Goal: Task Accomplishment & Management: Complete application form

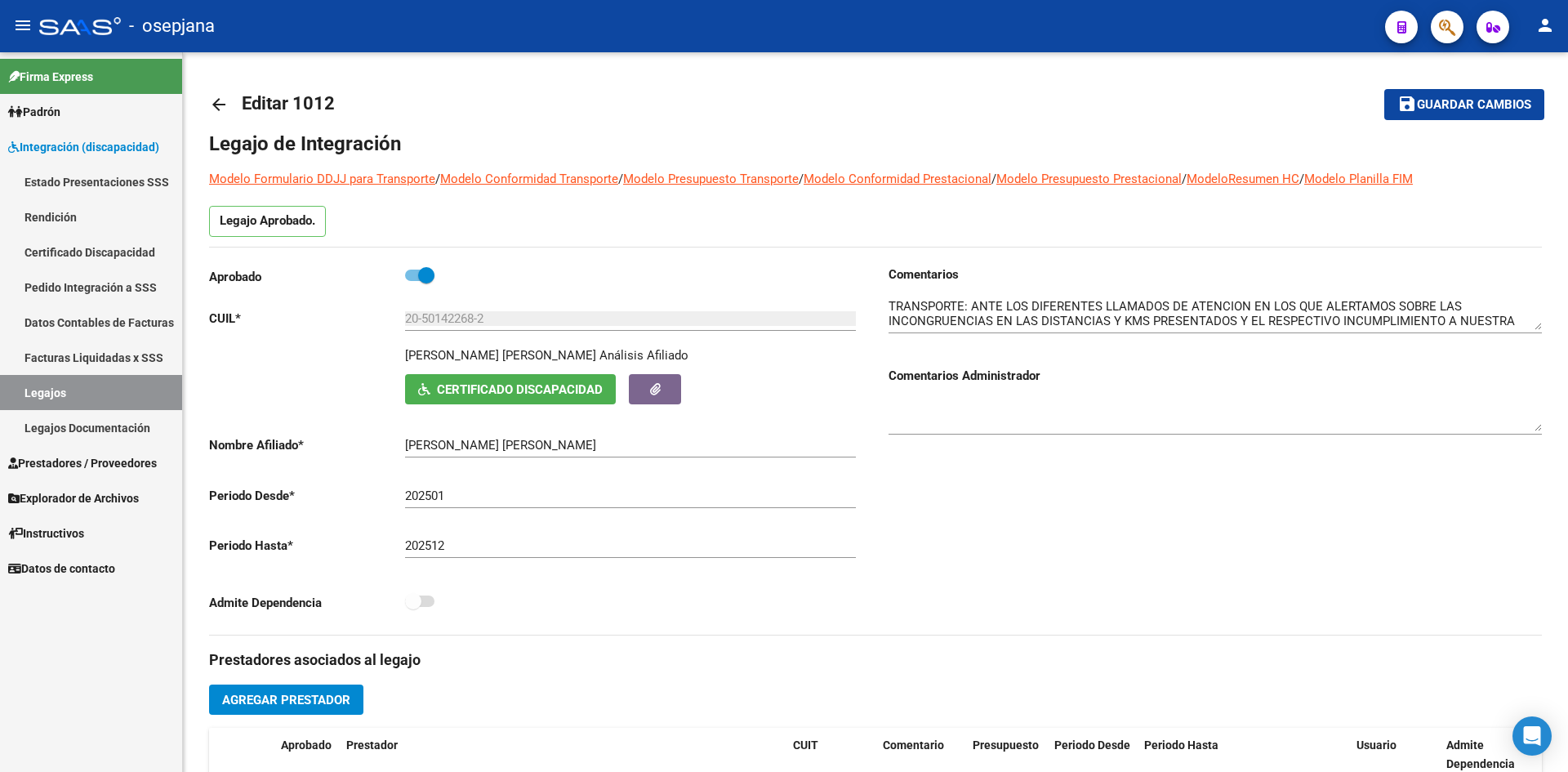
scroll to position [588, 0]
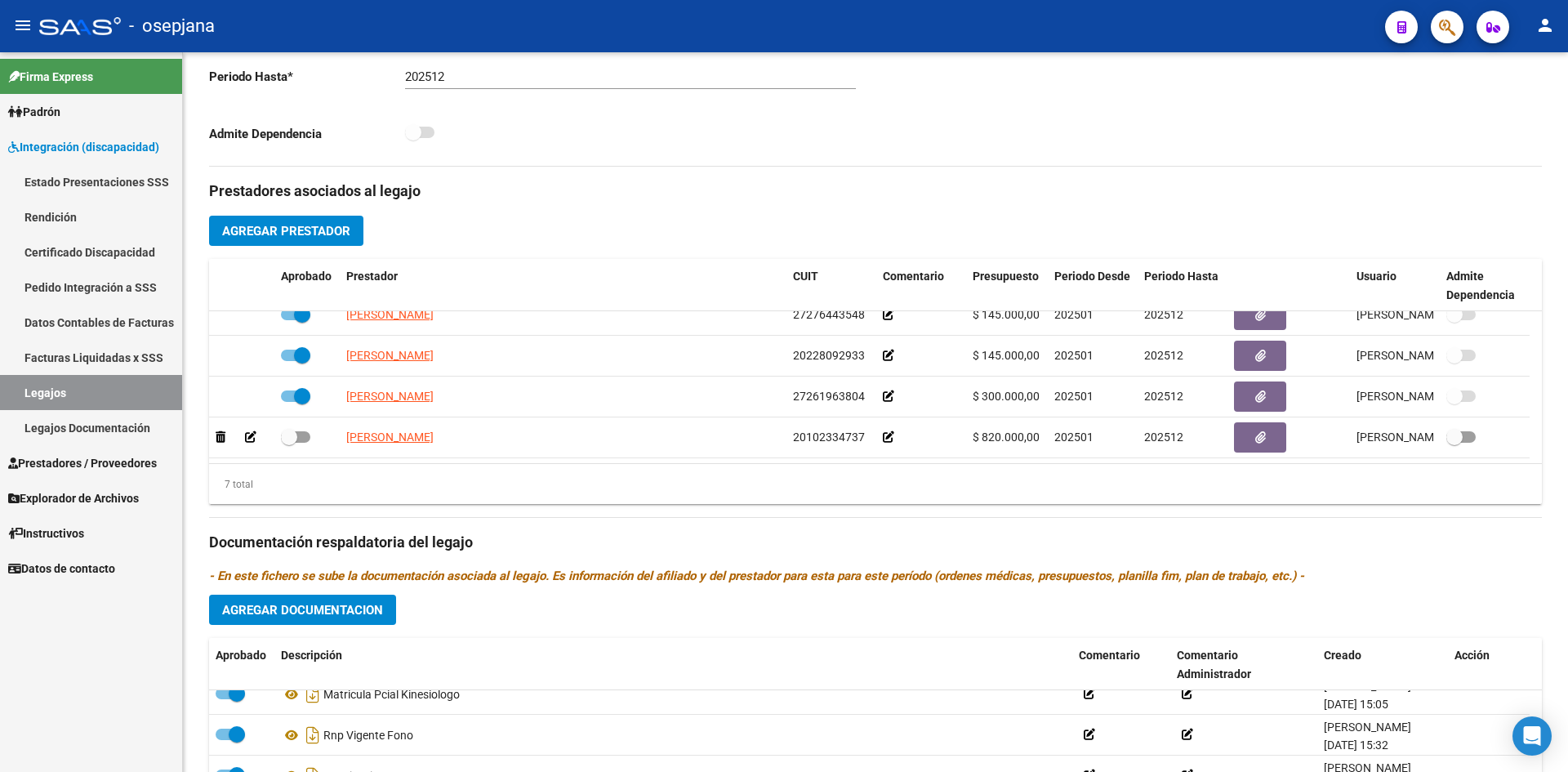
click at [111, 392] on link "Legajos" at bounding box center [91, 392] width 182 height 35
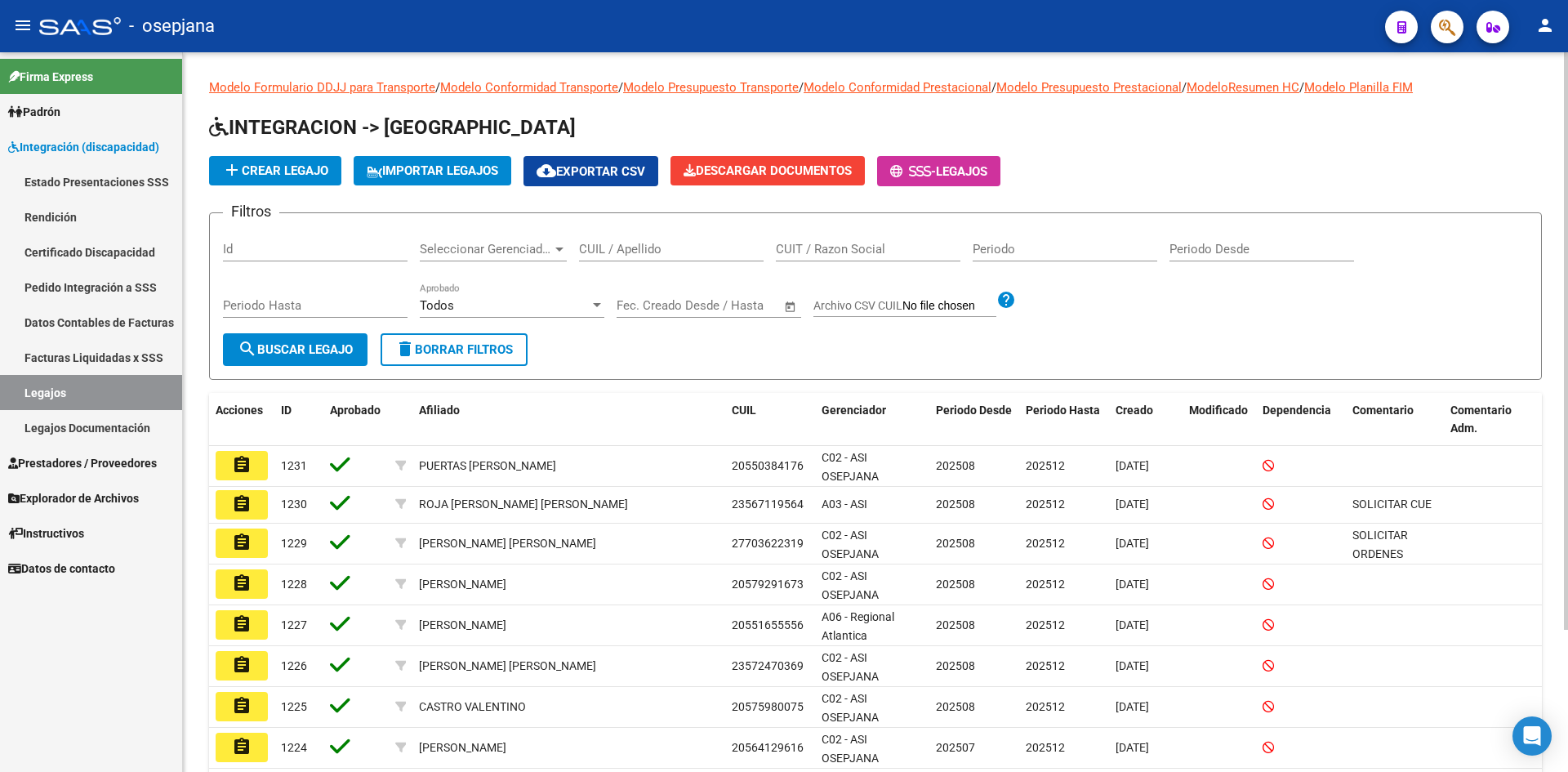
click at [598, 254] on input "CUIL / Apellido" at bounding box center [672, 248] width 185 height 15
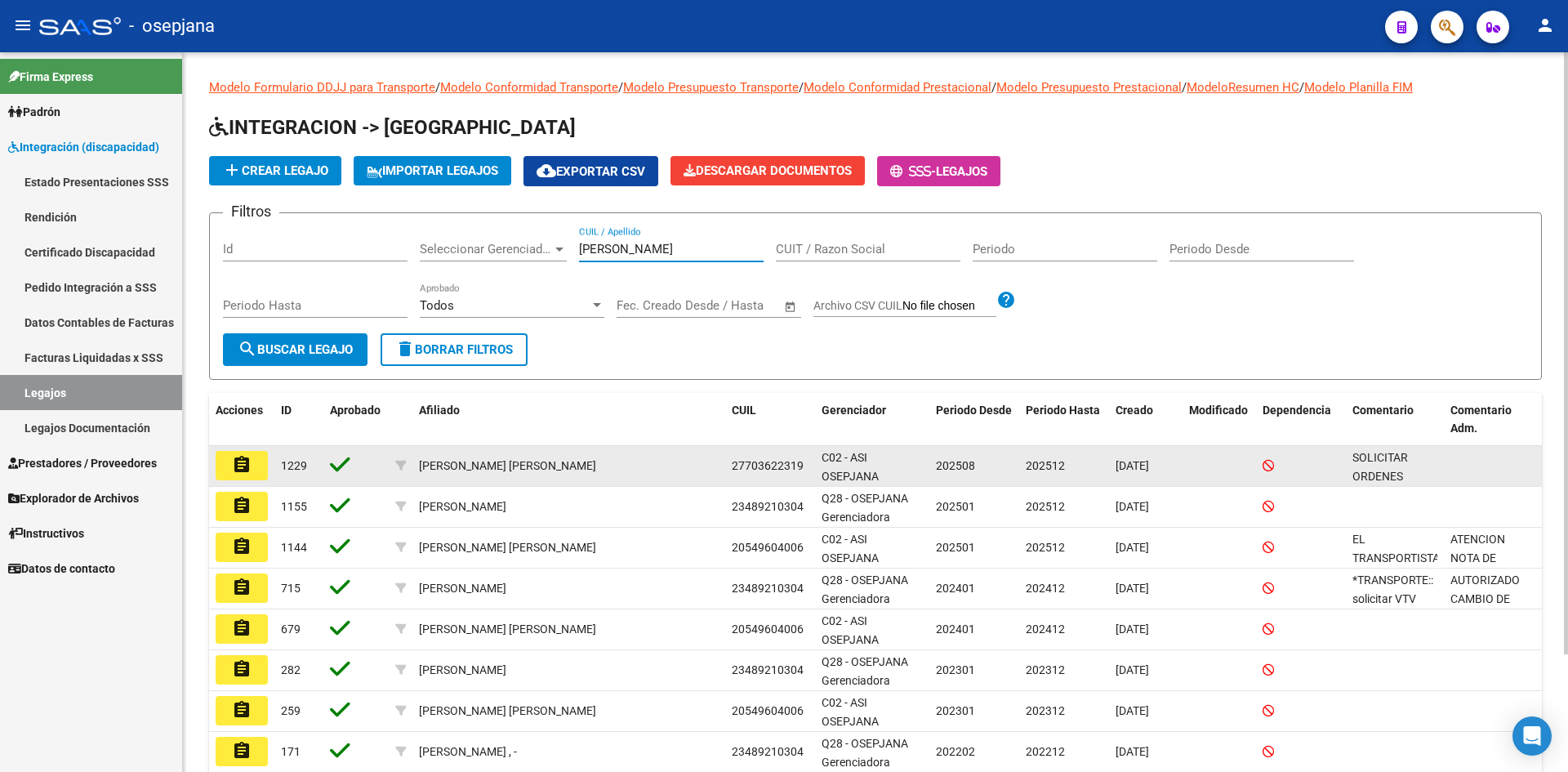
type input "[PERSON_NAME]"
click at [258, 466] on button "assignment" at bounding box center [241, 465] width 52 height 30
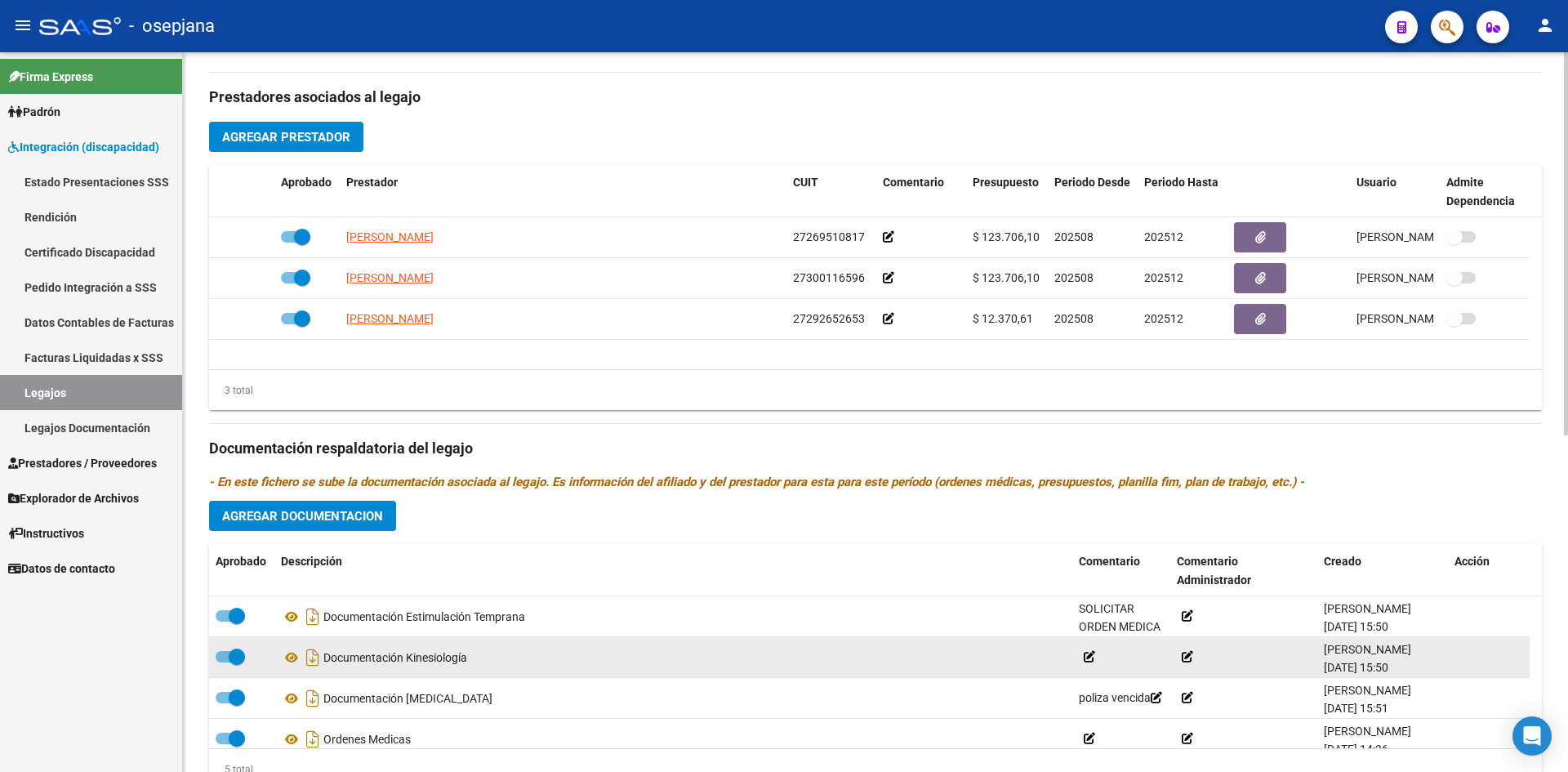
scroll to position [632, 0]
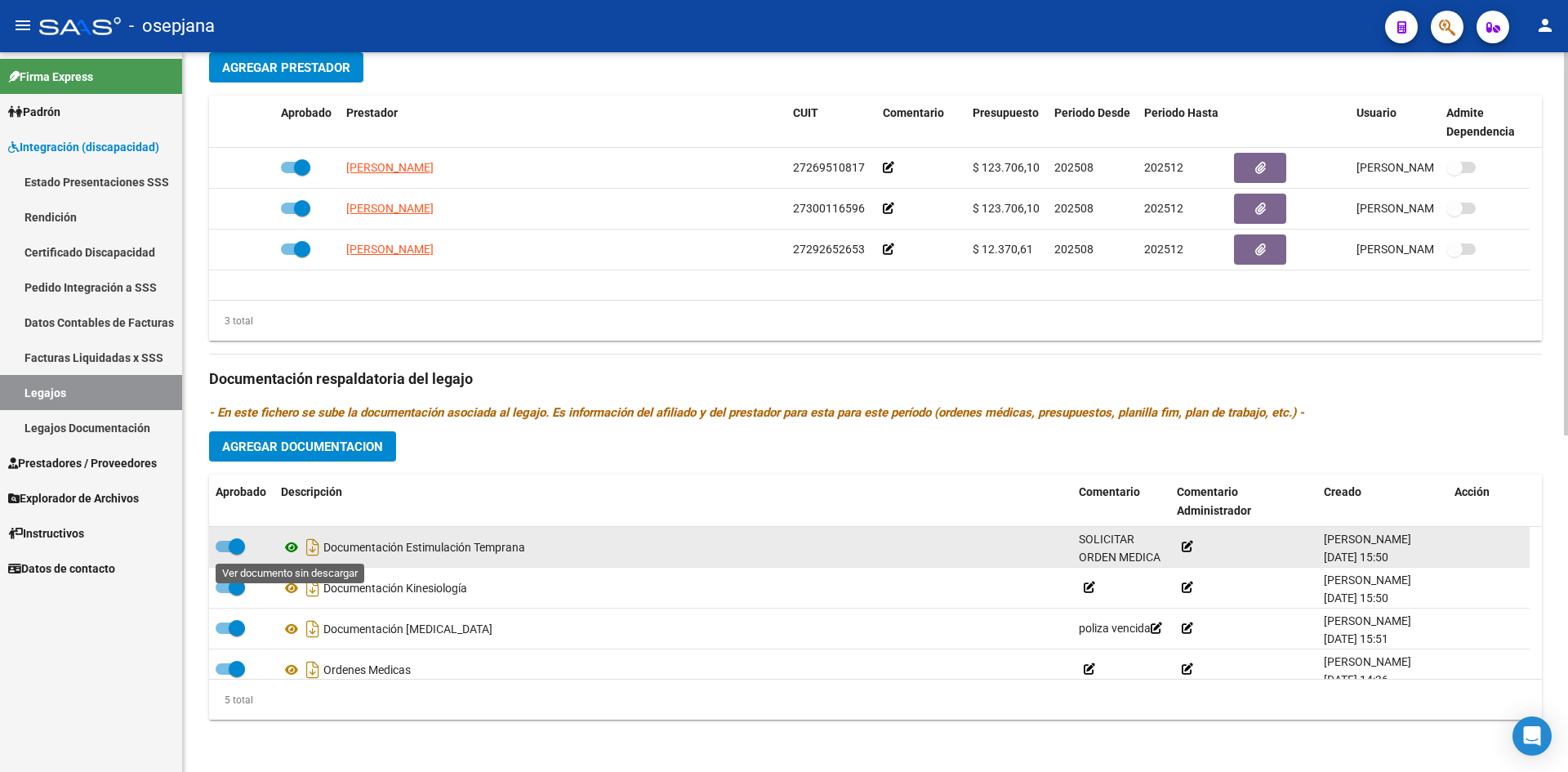
click at [293, 551] on icon at bounding box center [291, 547] width 21 height 19
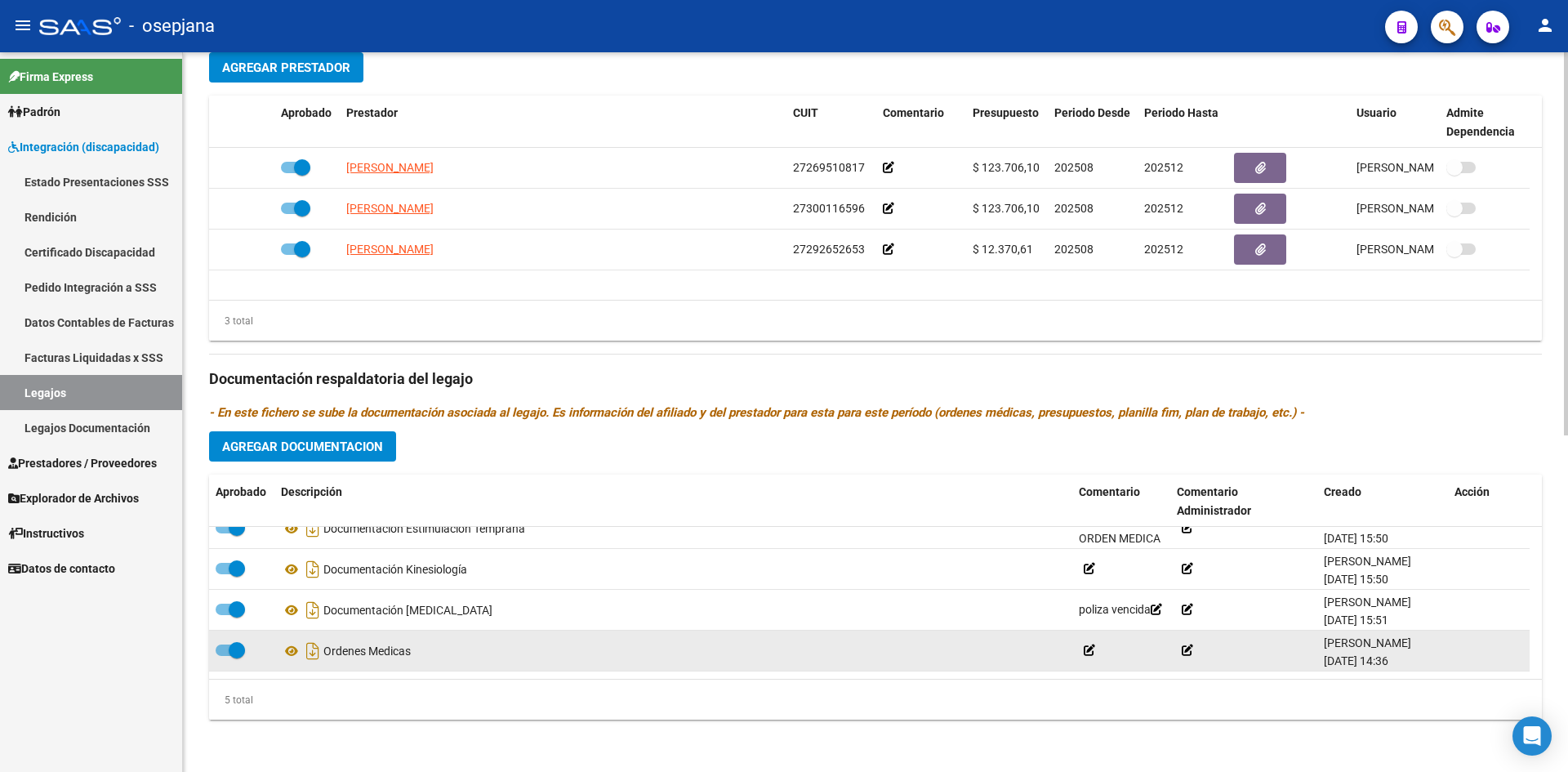
scroll to position [0, 0]
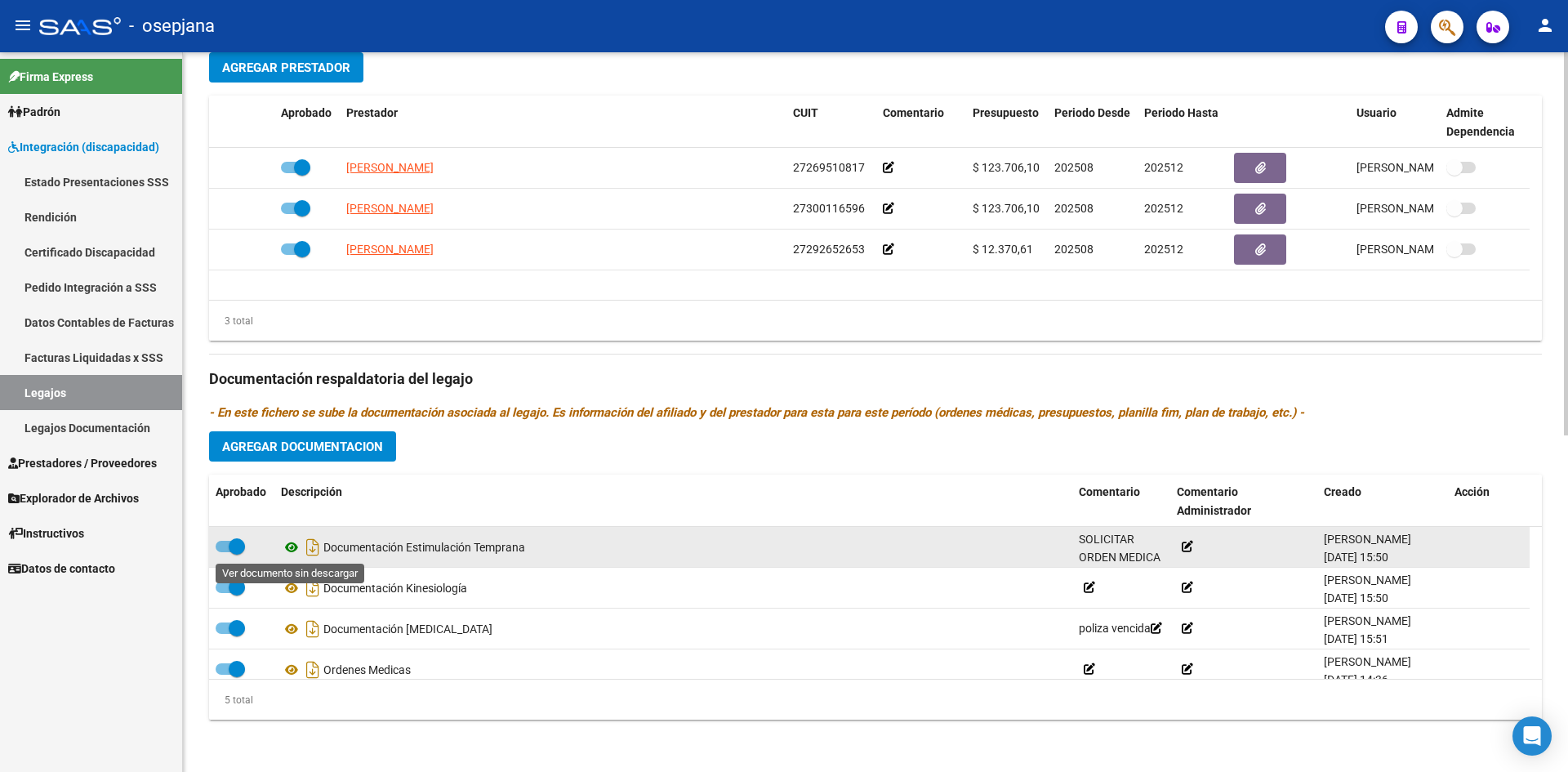
click at [293, 546] on icon at bounding box center [291, 547] width 21 height 19
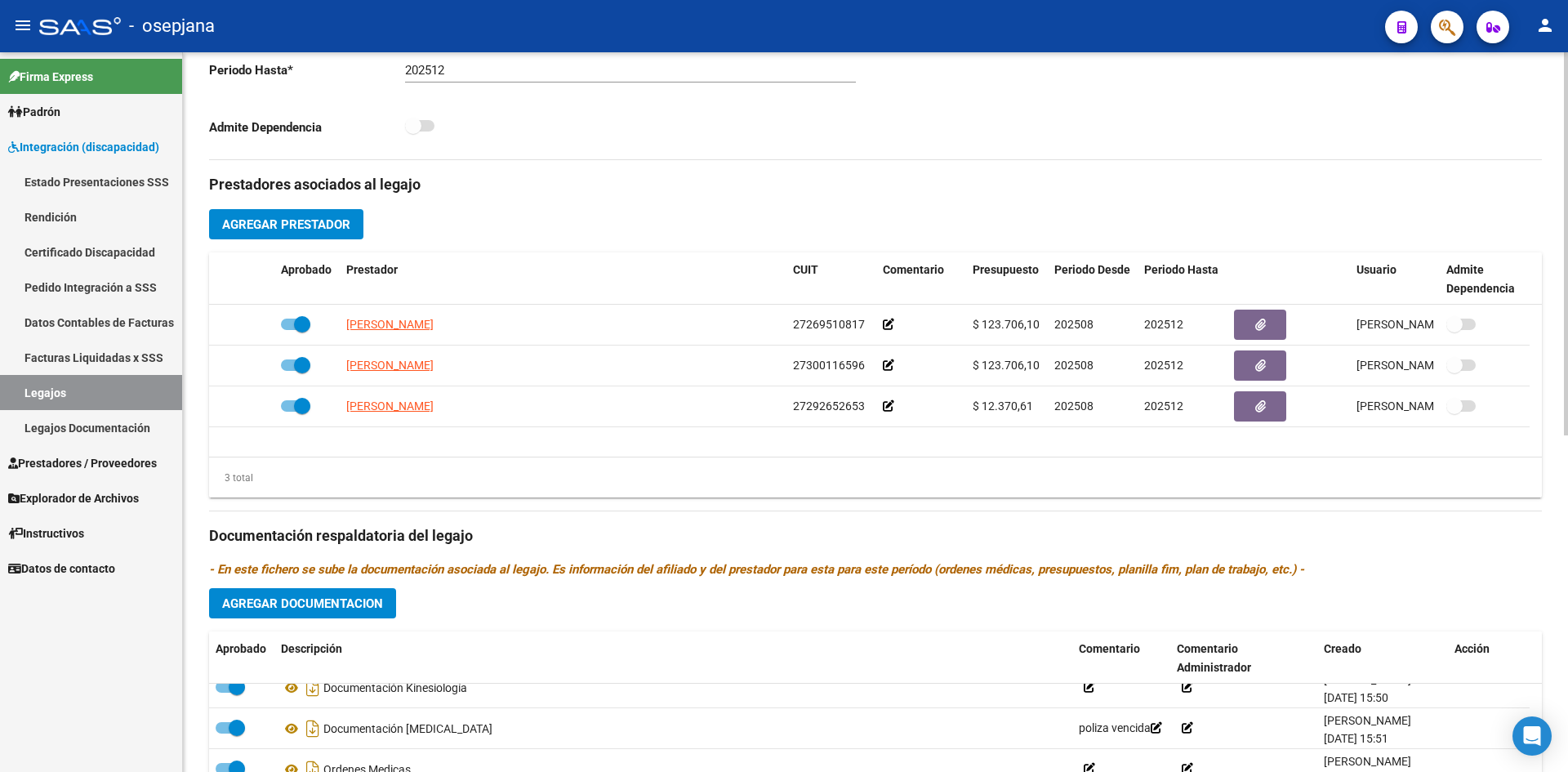
scroll to position [632, 0]
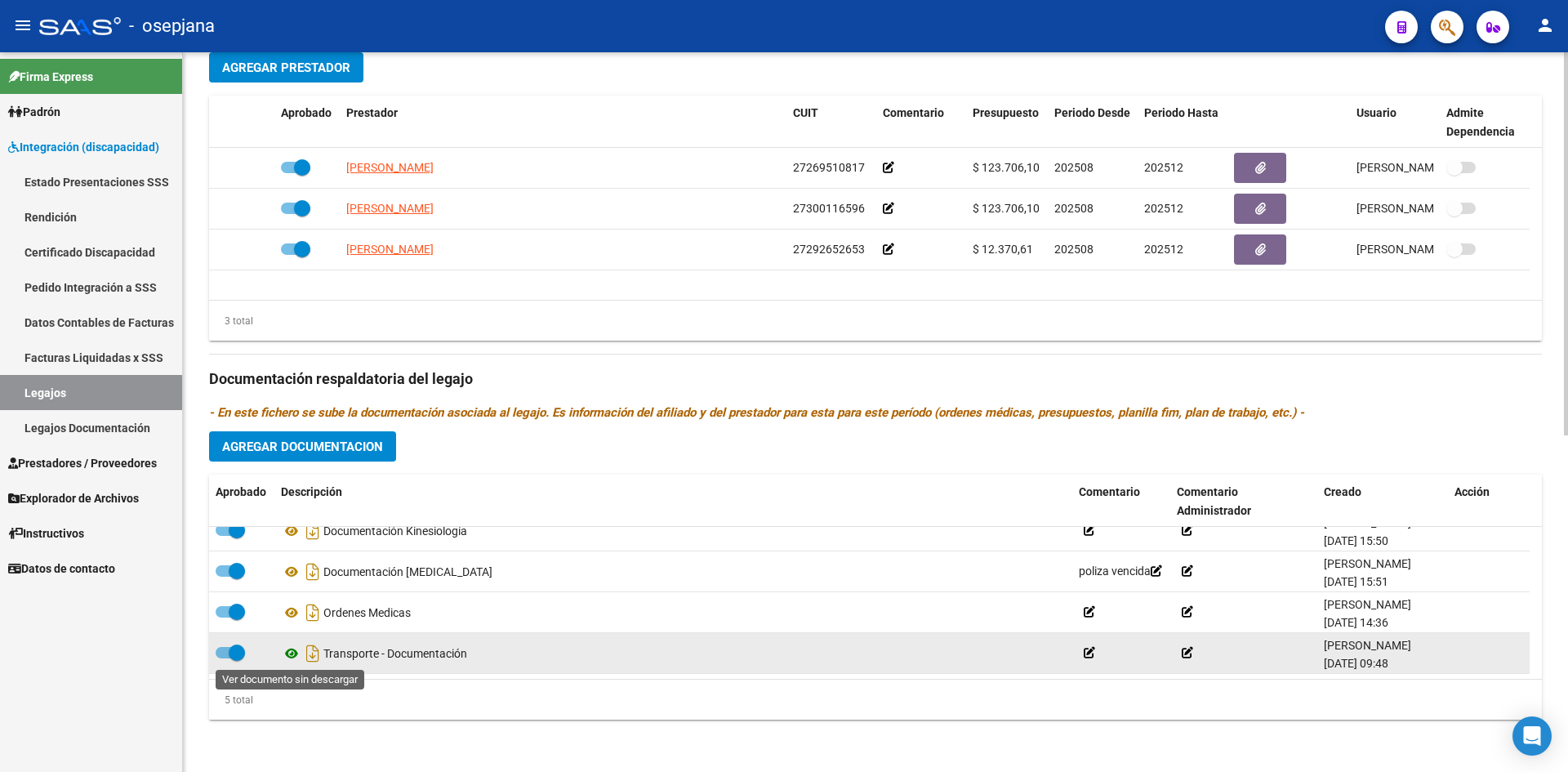
click at [293, 657] on icon at bounding box center [291, 653] width 21 height 19
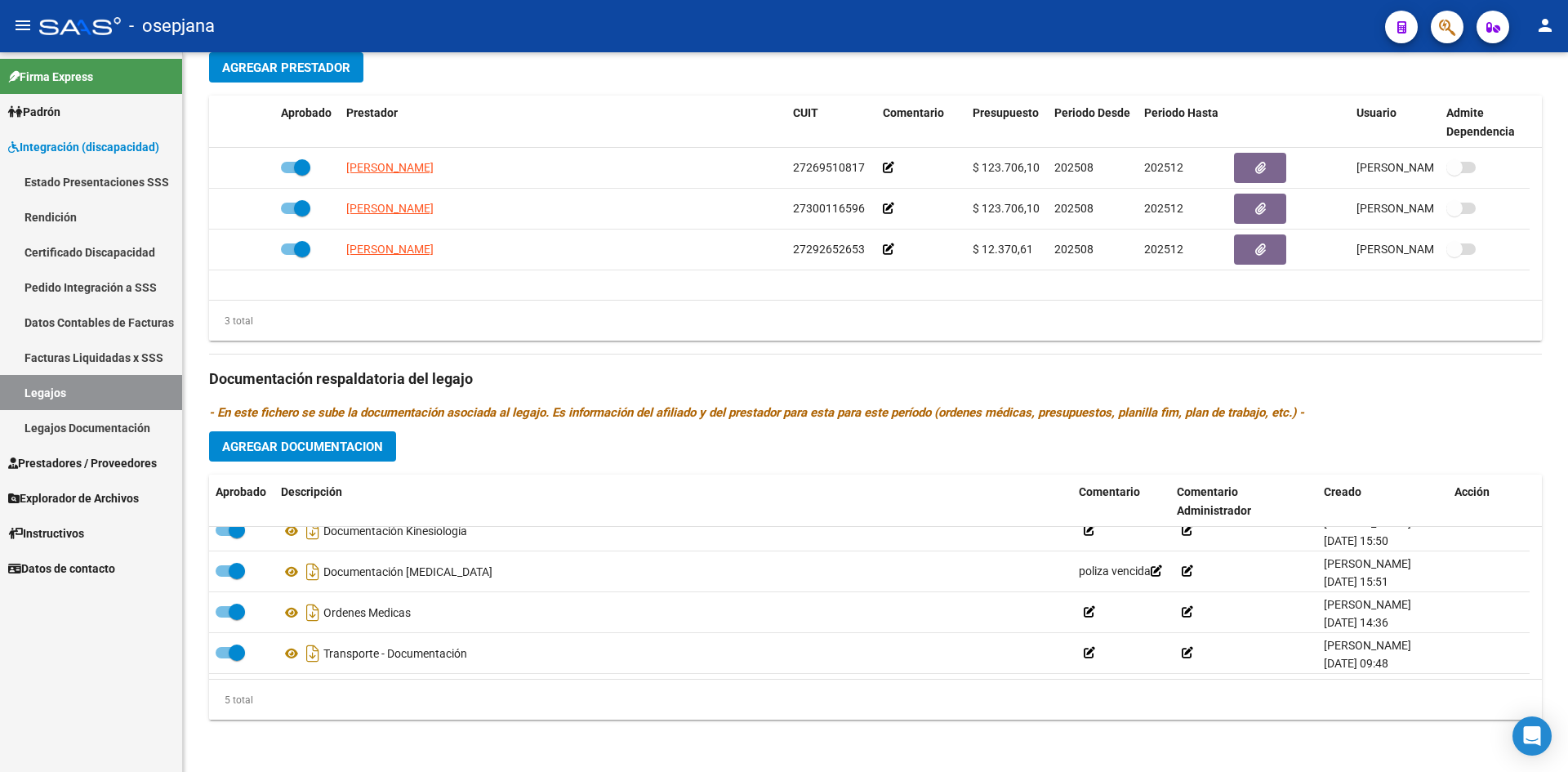
click at [145, 377] on link "Legajos" at bounding box center [91, 392] width 182 height 35
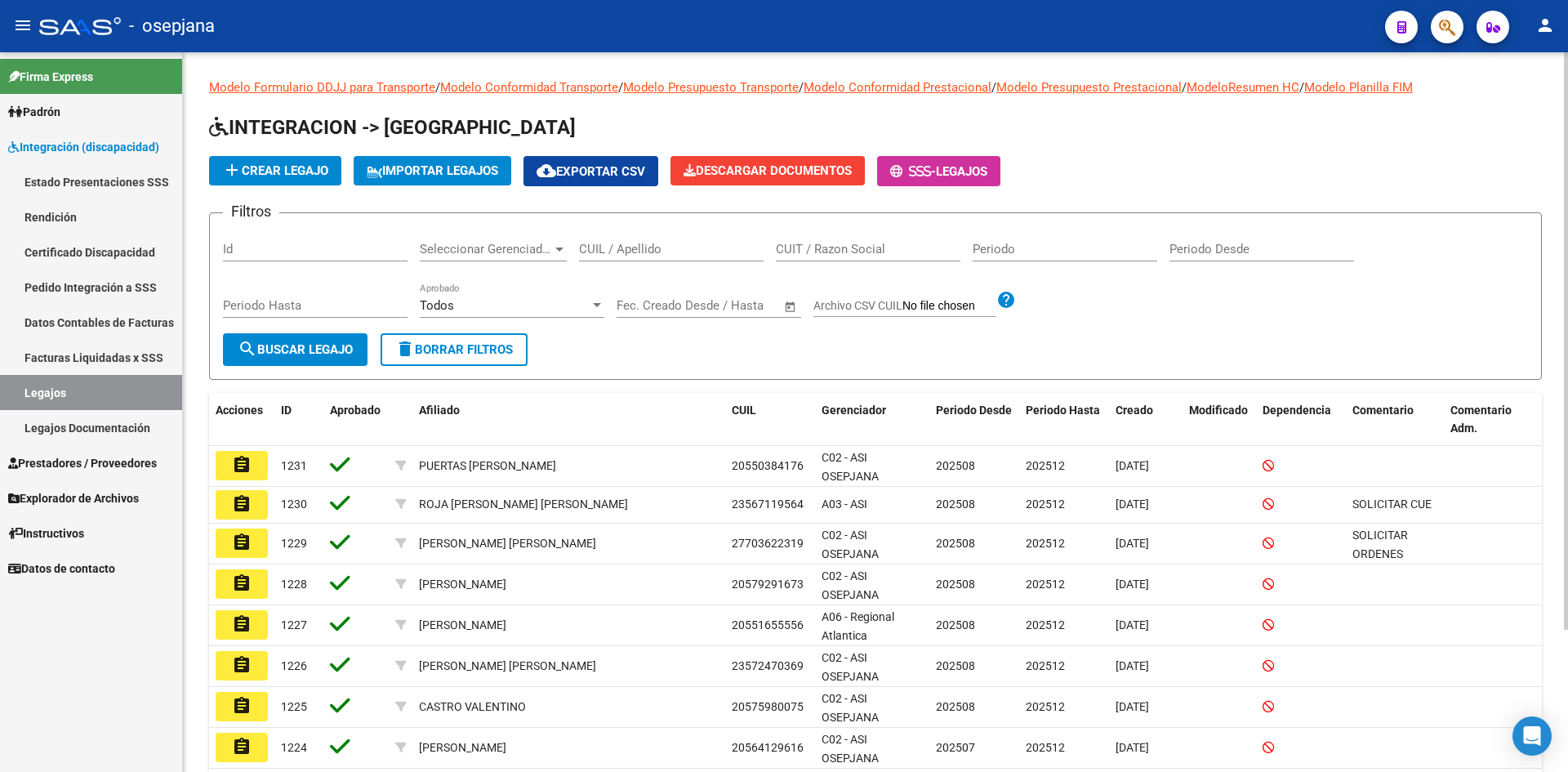
click at [640, 250] on input "CUIL / Apellido" at bounding box center [672, 248] width 185 height 15
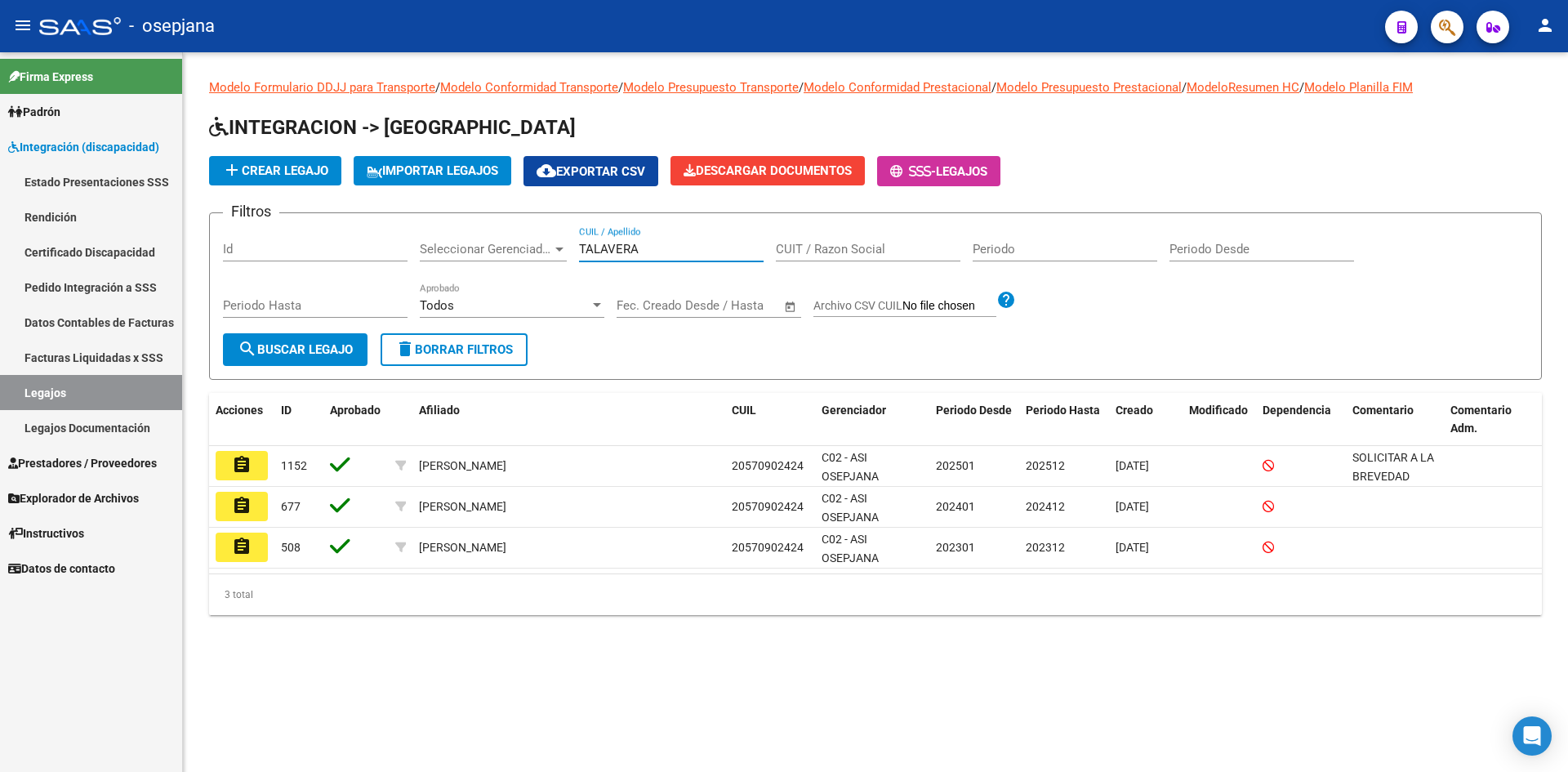
type input "TALAVERA"
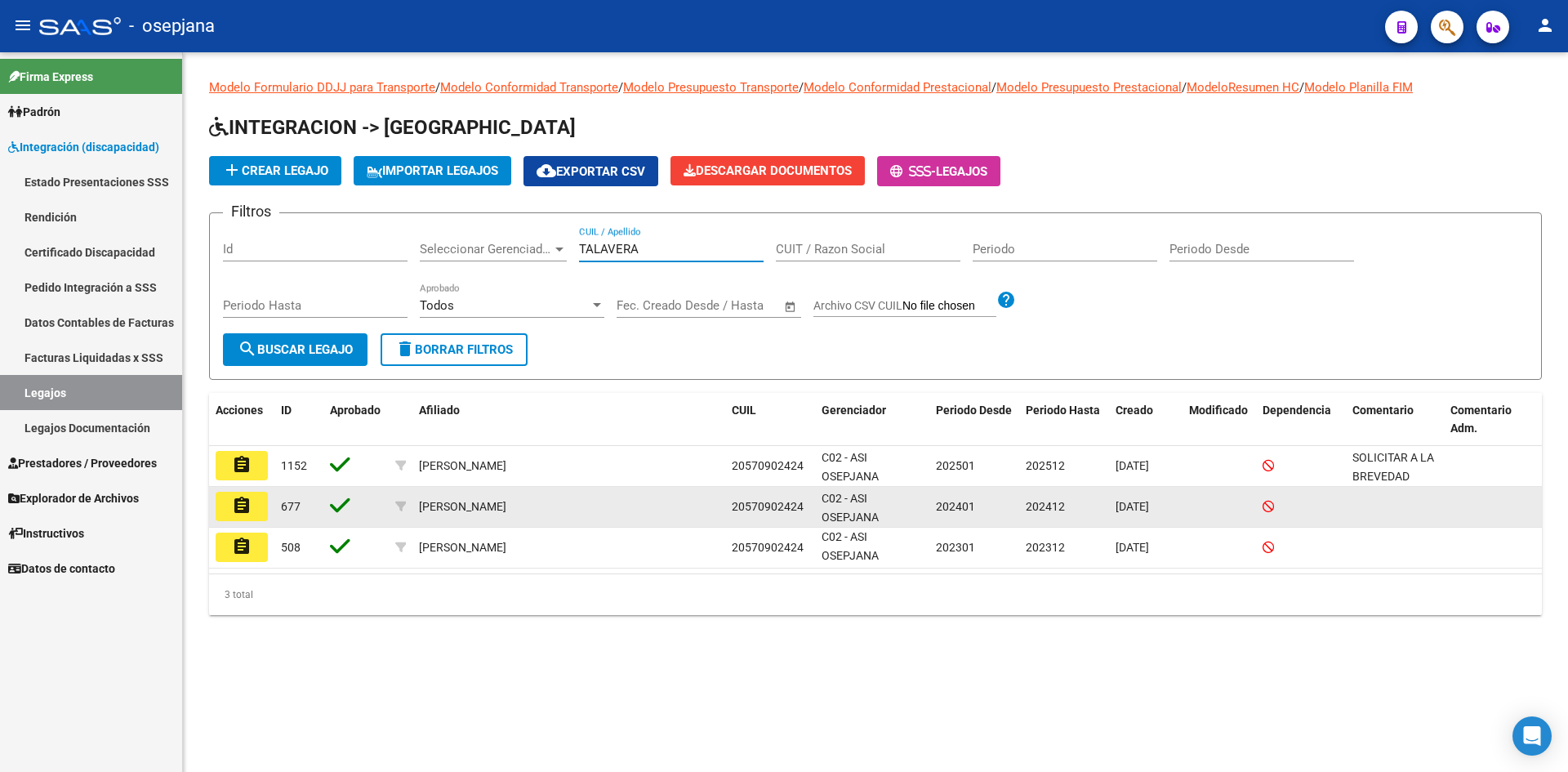
scroll to position [3, 0]
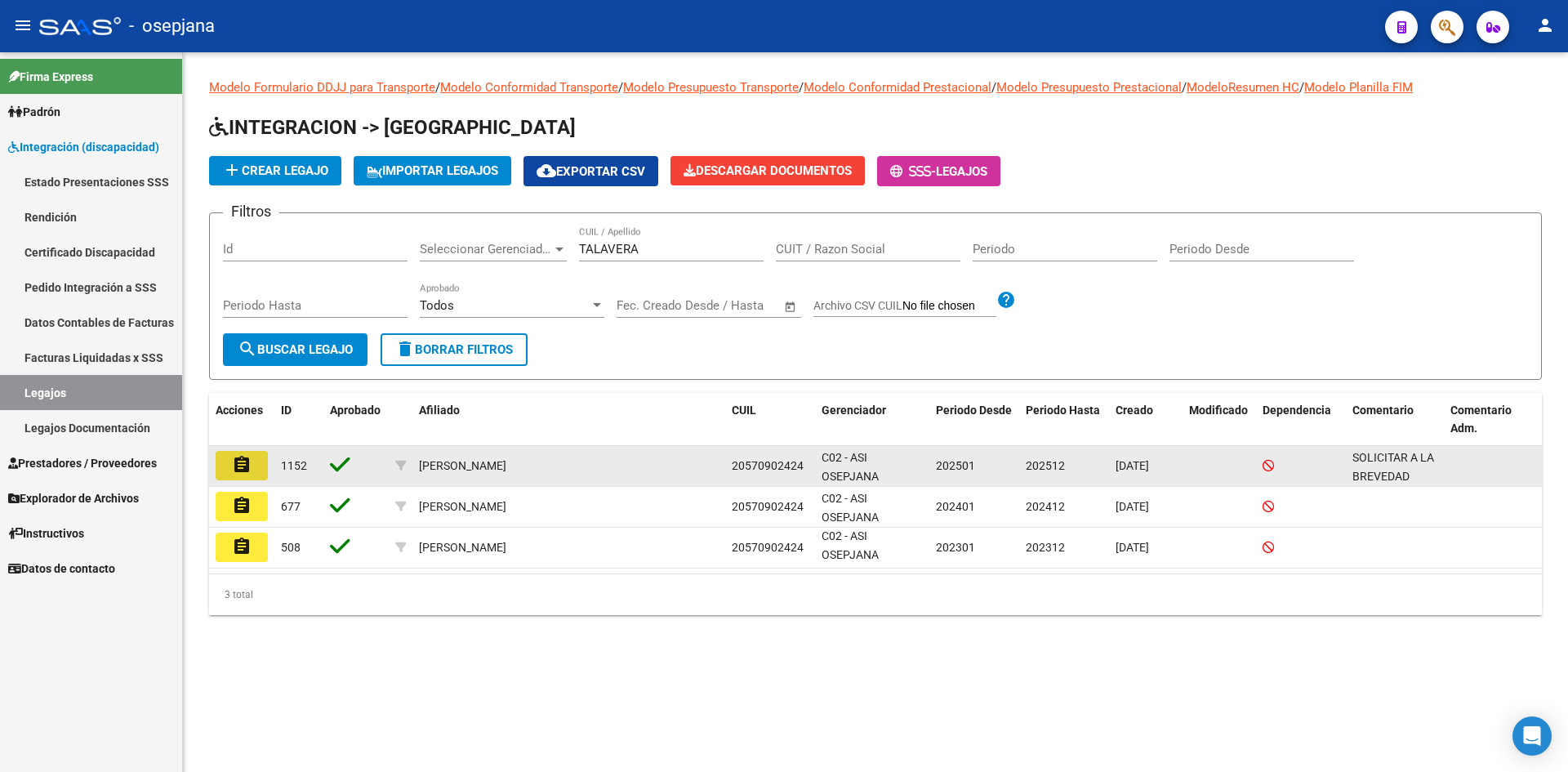
click at [253, 460] on button "assignment" at bounding box center [241, 465] width 52 height 30
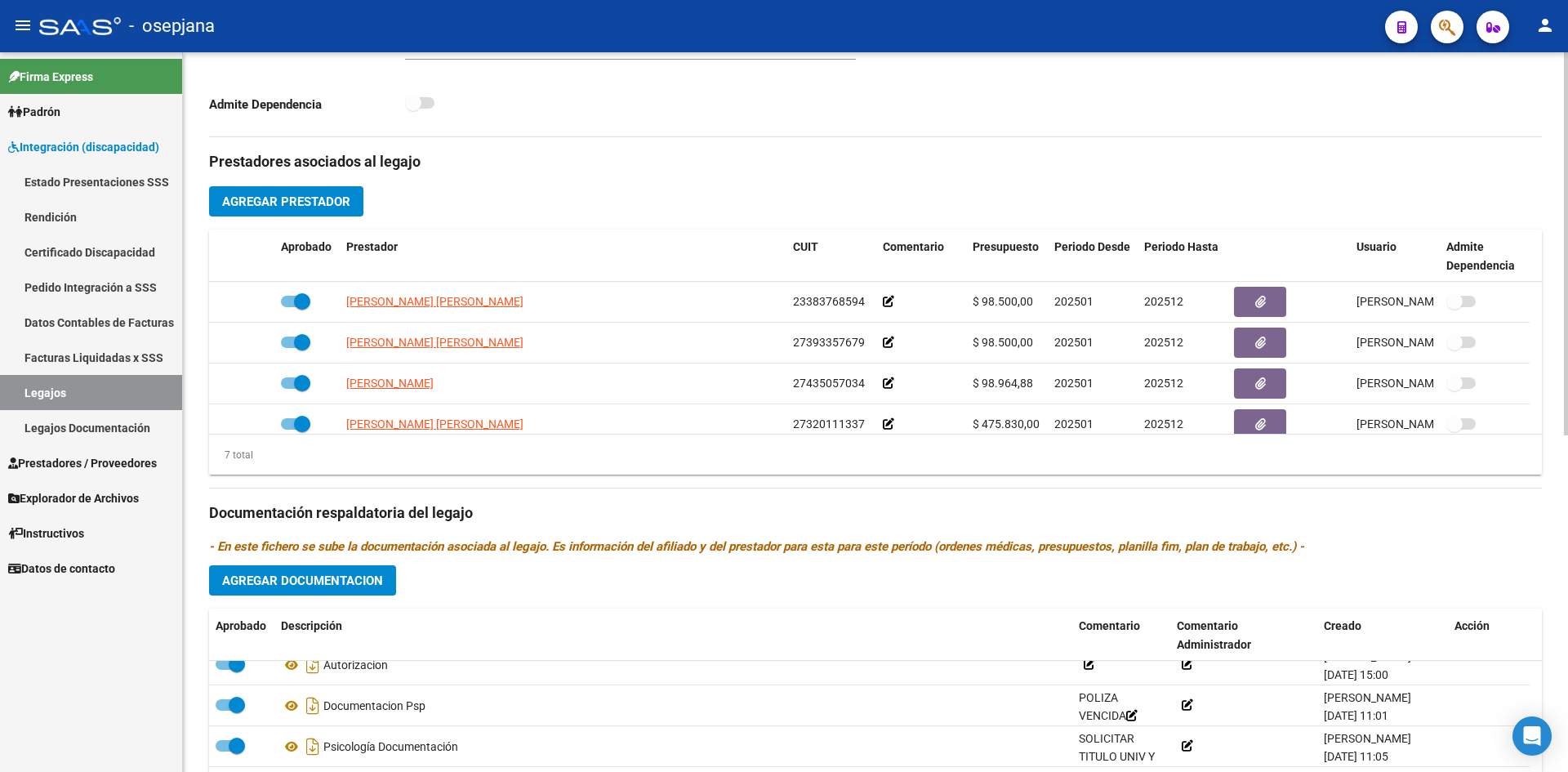
scroll to position [224, 0]
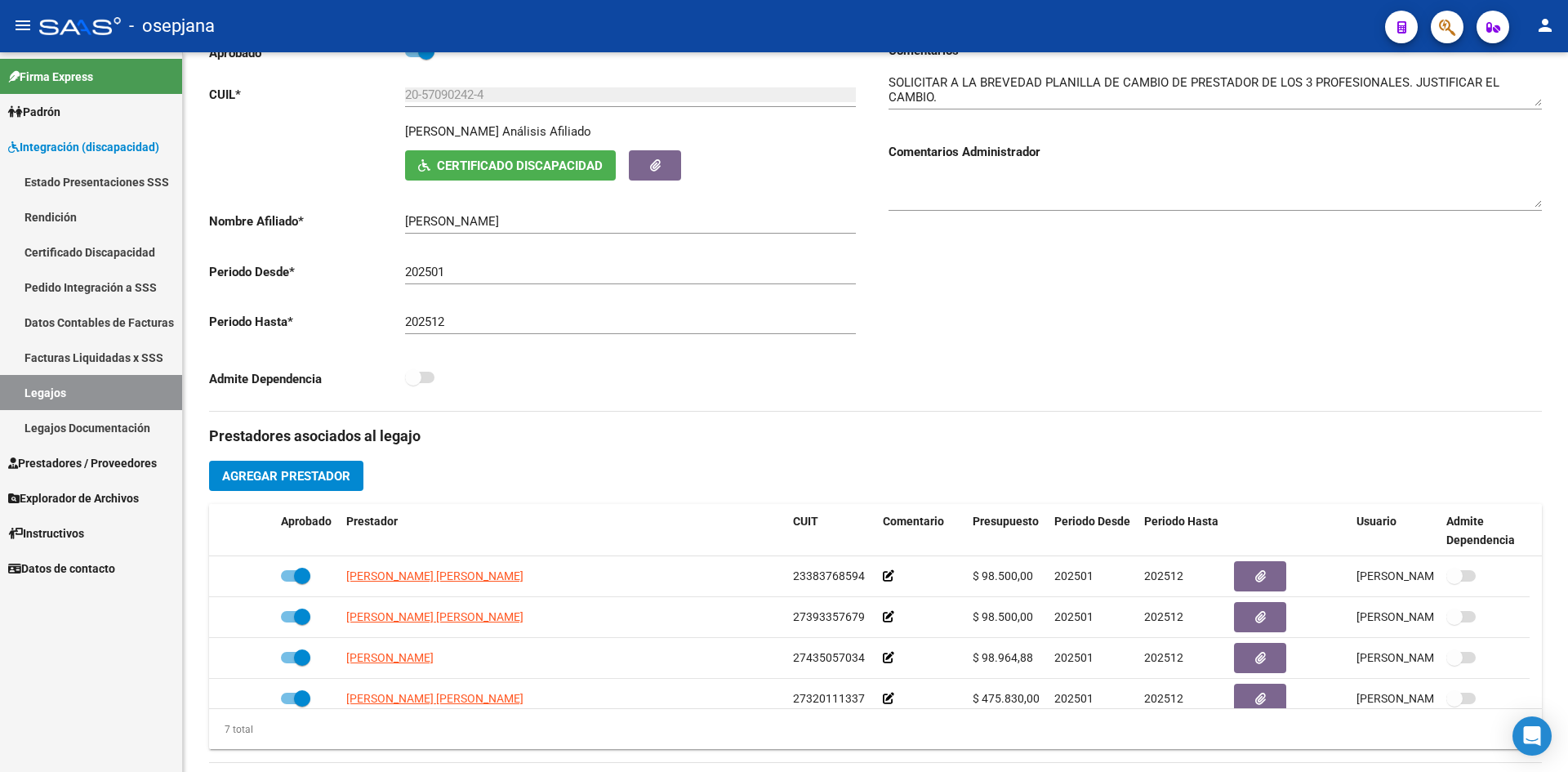
click at [93, 384] on link "Legajos" at bounding box center [91, 392] width 182 height 35
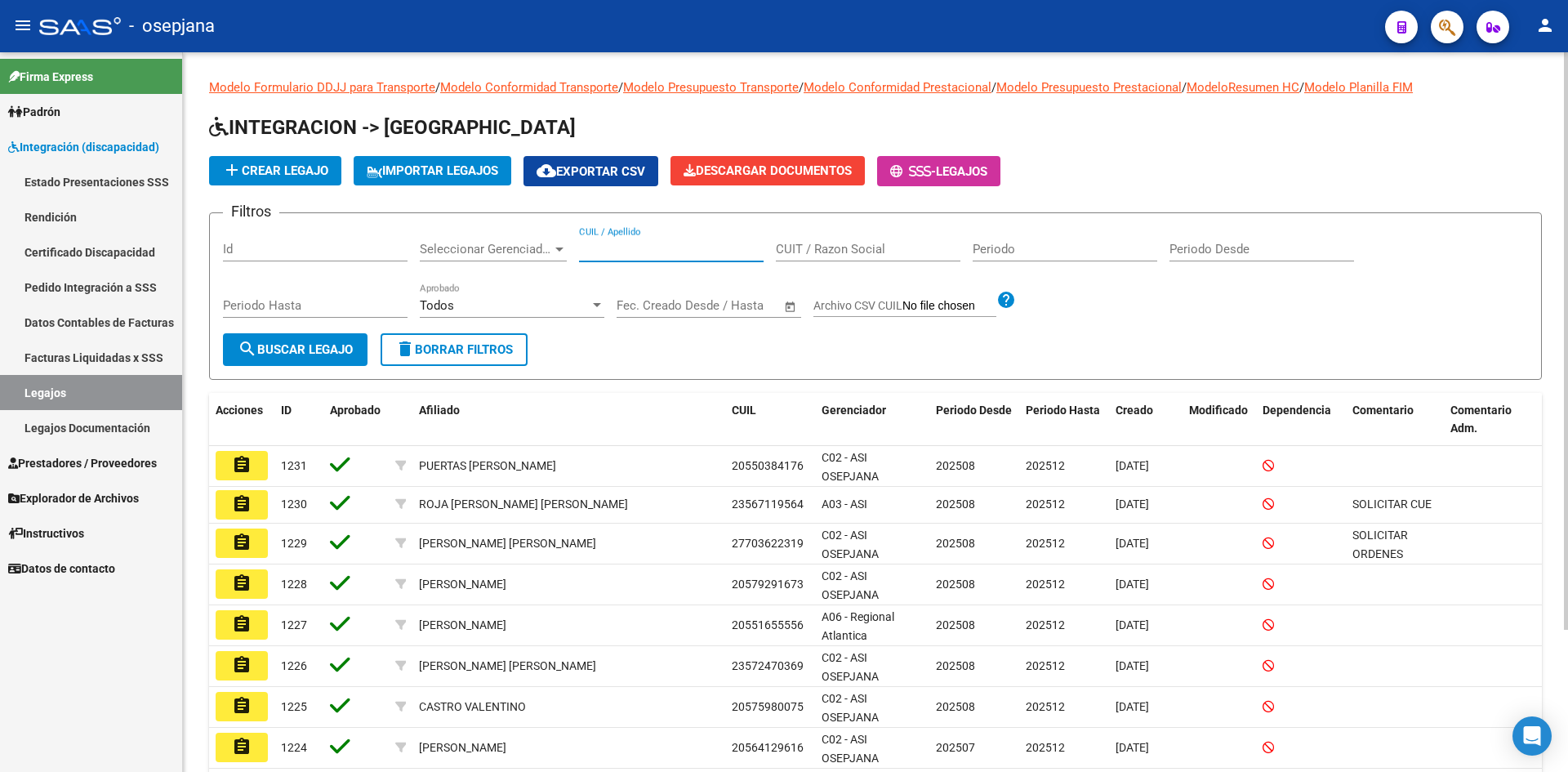
click at [623, 256] on input "CUIL / Apellido" at bounding box center [672, 248] width 185 height 15
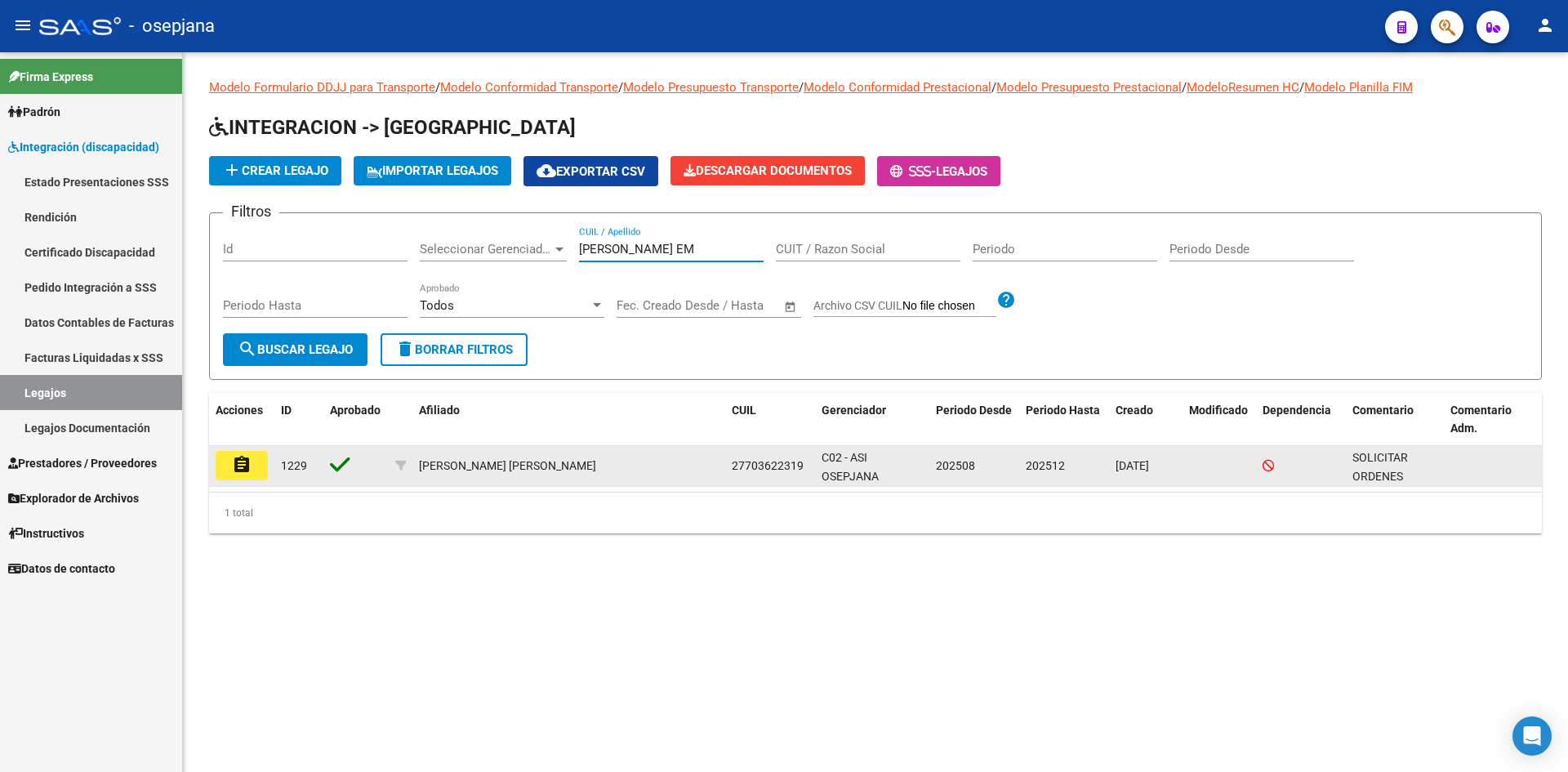
type input "[PERSON_NAME] EM"
click at [248, 470] on mat-icon "assignment" at bounding box center [241, 464] width 19 height 19
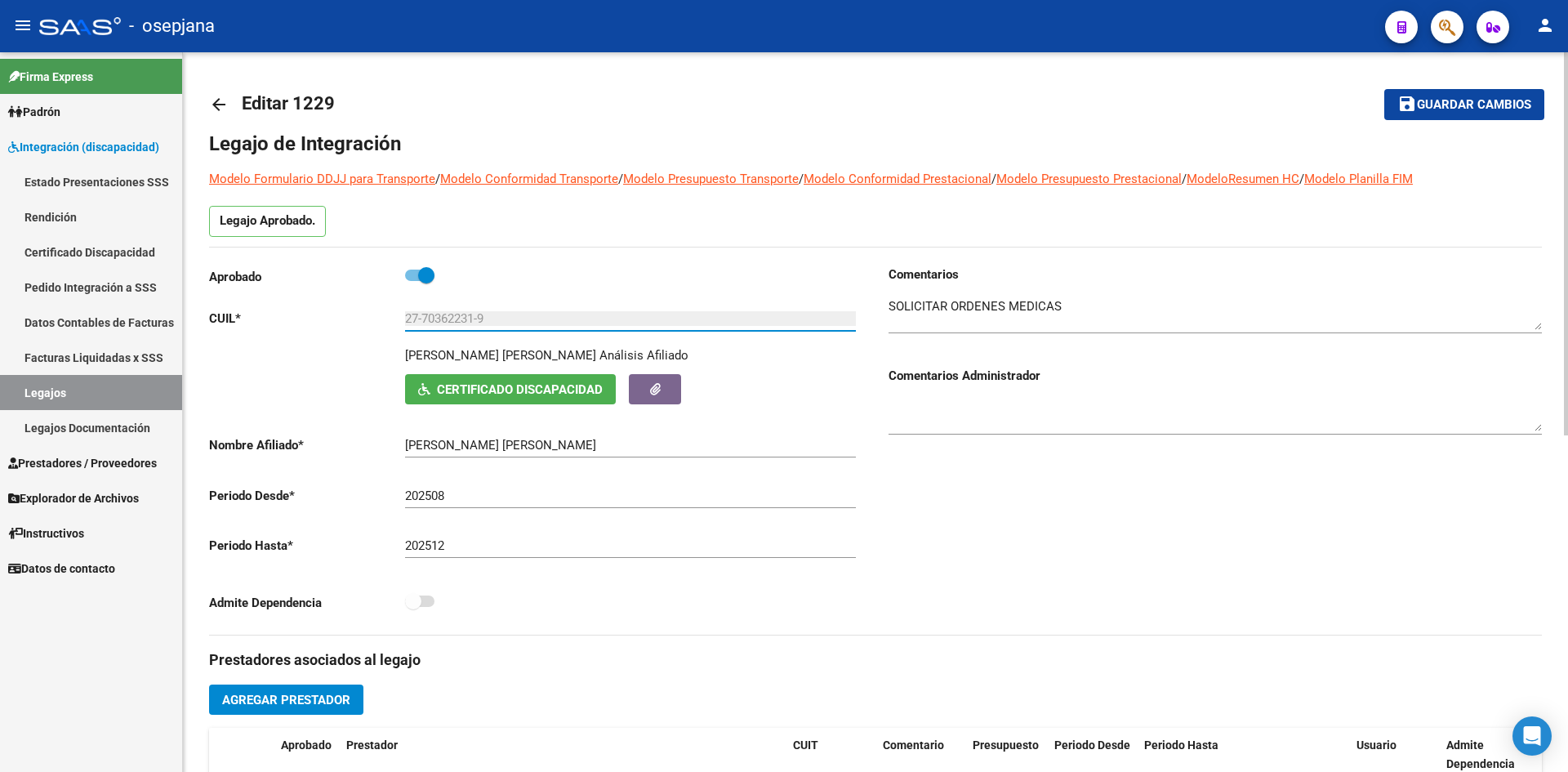
drag, startPoint x: 422, startPoint y: 319, endPoint x: 475, endPoint y: 319, distance: 53.0
click at [475, 319] on input "27-70362231-9" at bounding box center [630, 318] width 450 height 15
